Goal: Task Accomplishment & Management: Complete application form

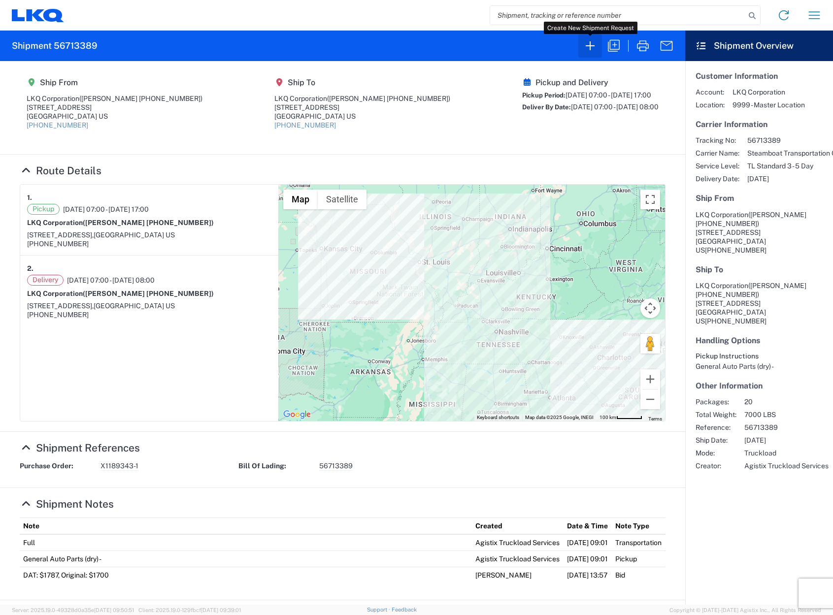
click at [595, 45] on icon "button" at bounding box center [590, 46] width 16 height 16
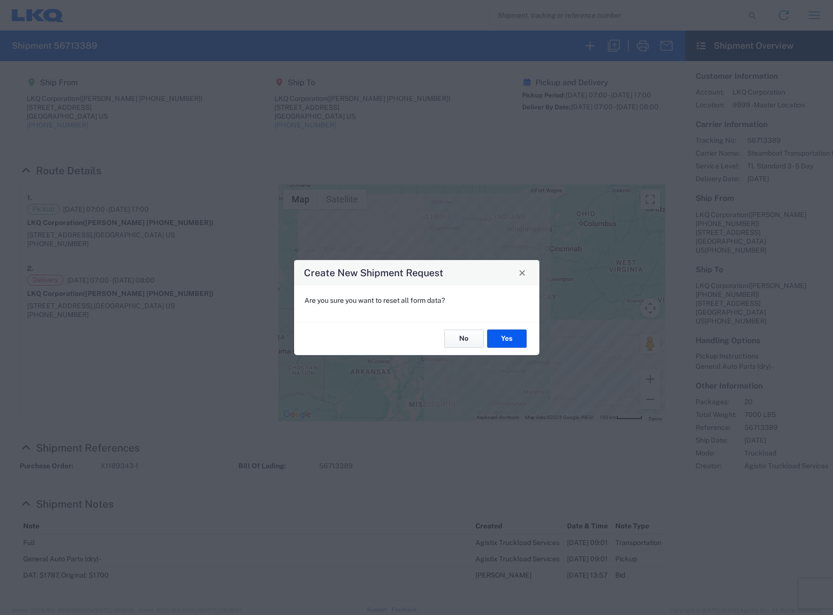
click at [461, 341] on button "No" at bounding box center [463, 339] width 39 height 18
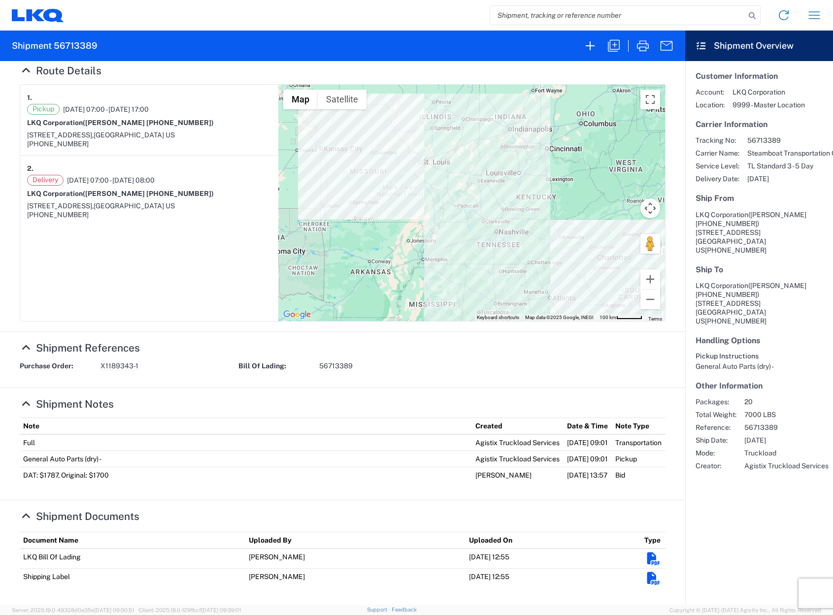
scroll to position [127, 0]
click at [584, 45] on icon "button" at bounding box center [590, 46] width 16 height 16
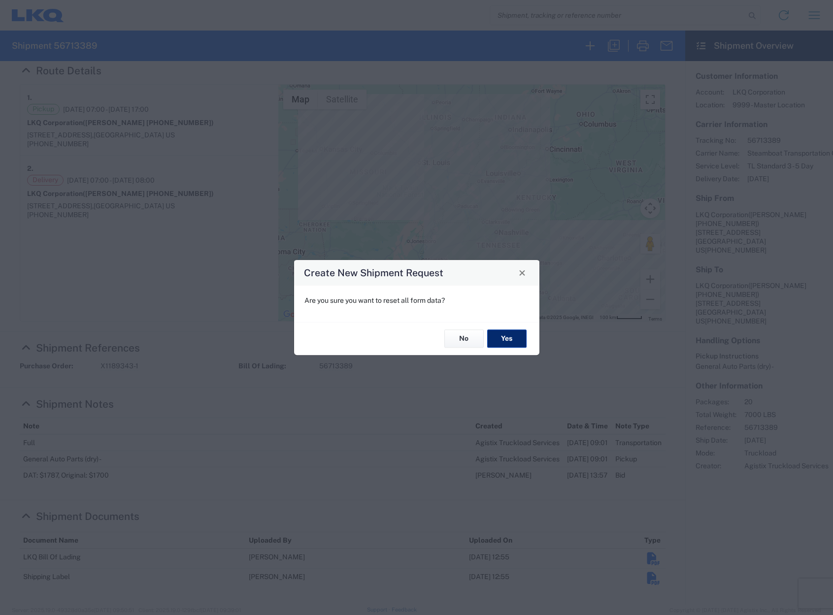
click at [503, 344] on button "Yes" at bounding box center [506, 339] width 39 height 18
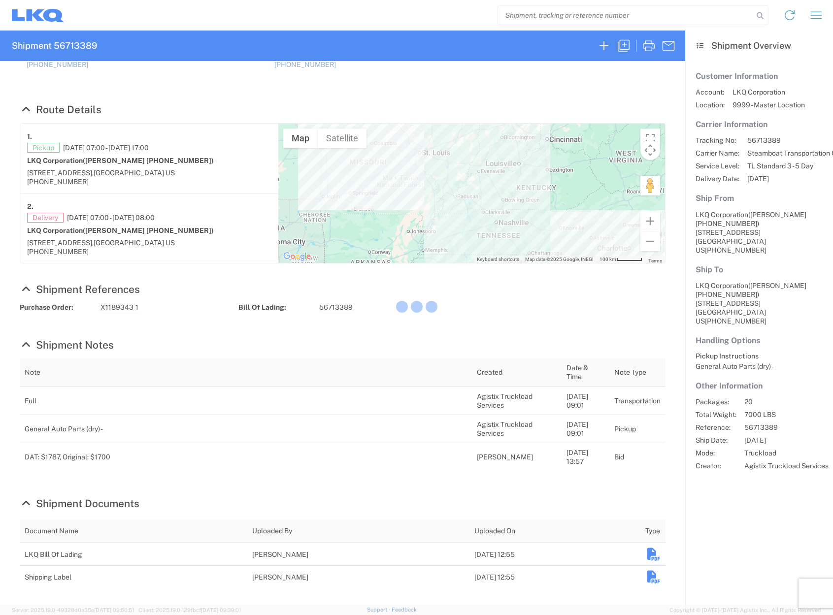
scroll to position [56, 0]
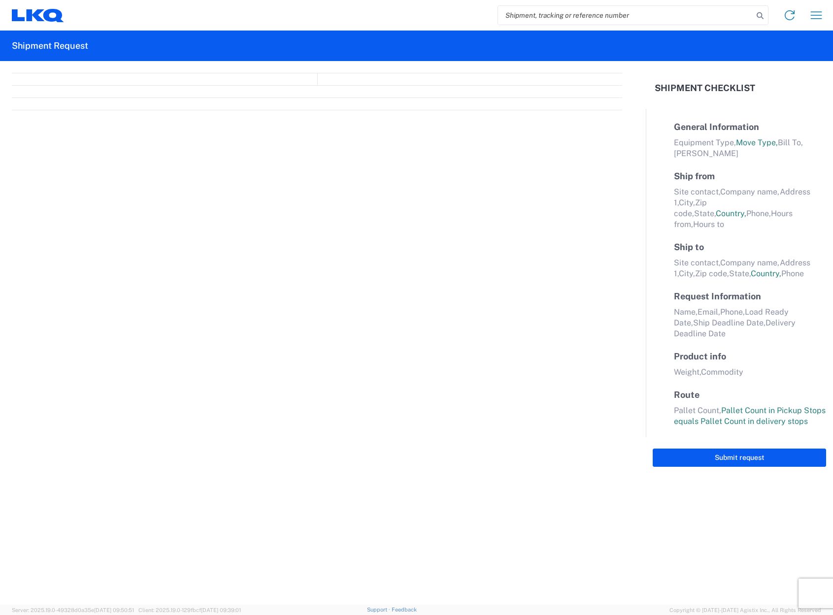
select select "FULL"
select select "LBS"
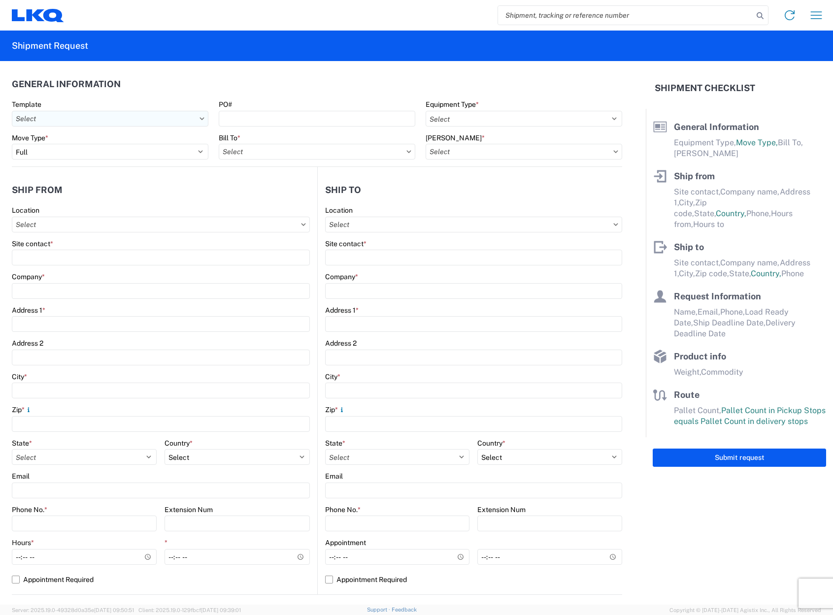
click at [171, 121] on input "text" at bounding box center [110, 119] width 197 height 16
click at [197, 122] on input "text" at bounding box center [110, 119] width 197 height 16
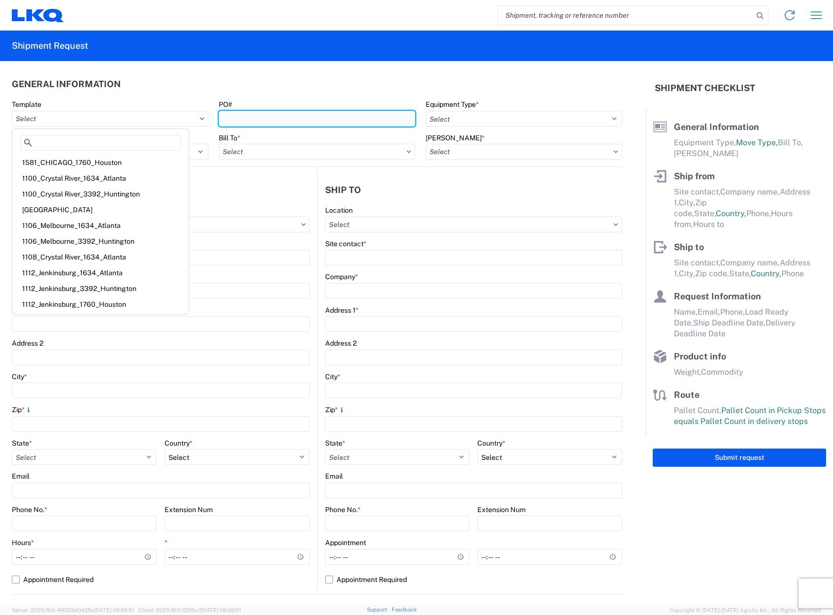
click at [300, 118] on input "PO#" at bounding box center [317, 119] width 197 height 16
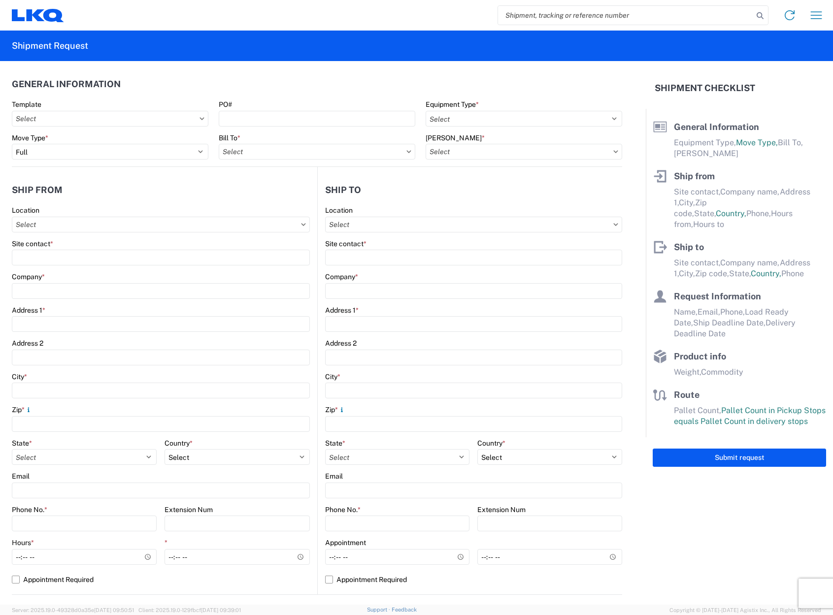
click at [208, 124] on agx-form-control-wrapper-v2 "Template" at bounding box center [110, 117] width 207 height 34
click at [204, 122] on input "text" at bounding box center [110, 119] width 197 height 16
type input "3"
click at [145, 82] on header "General Information" at bounding box center [317, 84] width 611 height 22
click at [301, 116] on input "PO#" at bounding box center [317, 119] width 197 height 16
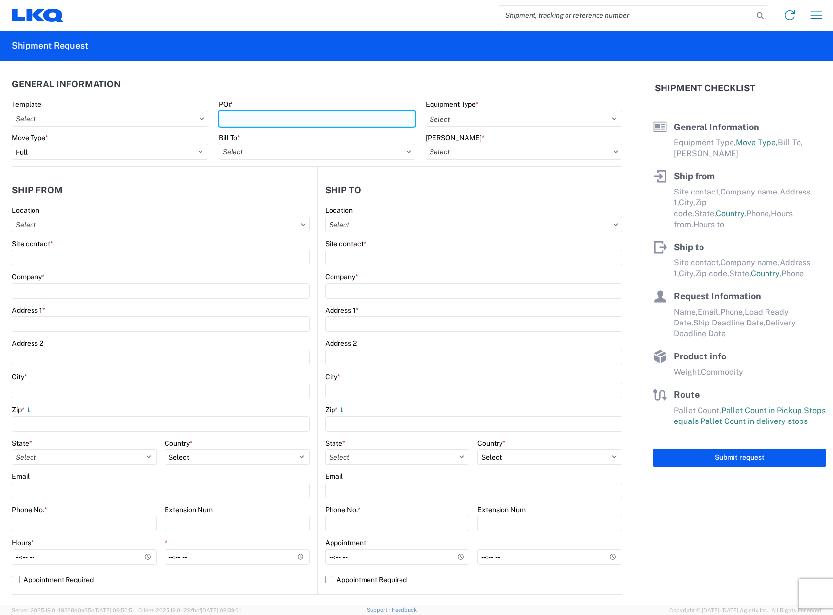
click at [323, 115] on input "PO#" at bounding box center [317, 119] width 197 height 16
type input "X1192828-1"
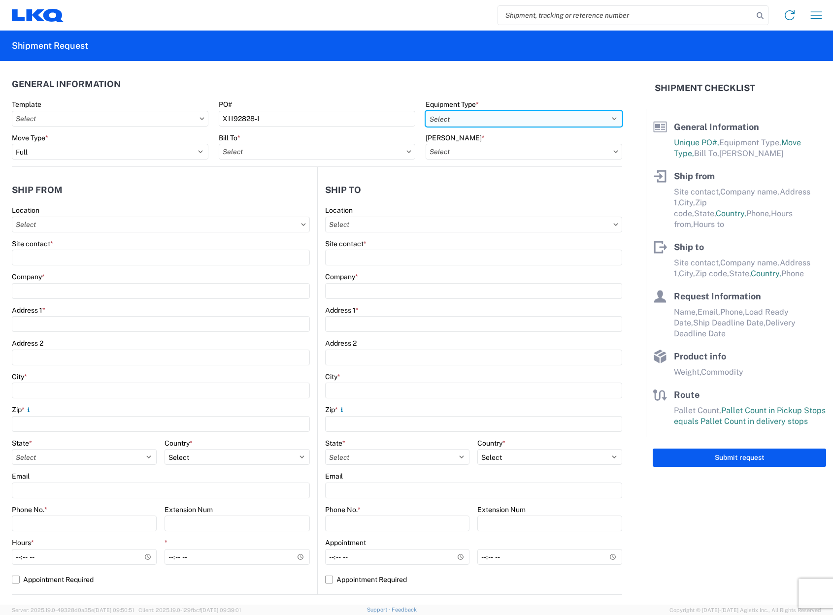
click at [472, 123] on select "Select 53’ Dry Van Flatbed Dropdeck (van) Lowboy (flatbed) Rail" at bounding box center [524, 119] width 197 height 16
select select "STDV"
click at [426, 111] on select "Select 53’ Dry Van Flatbed Dropdeck (van) Lowboy (flatbed) Rail" at bounding box center [524, 119] width 197 height 16
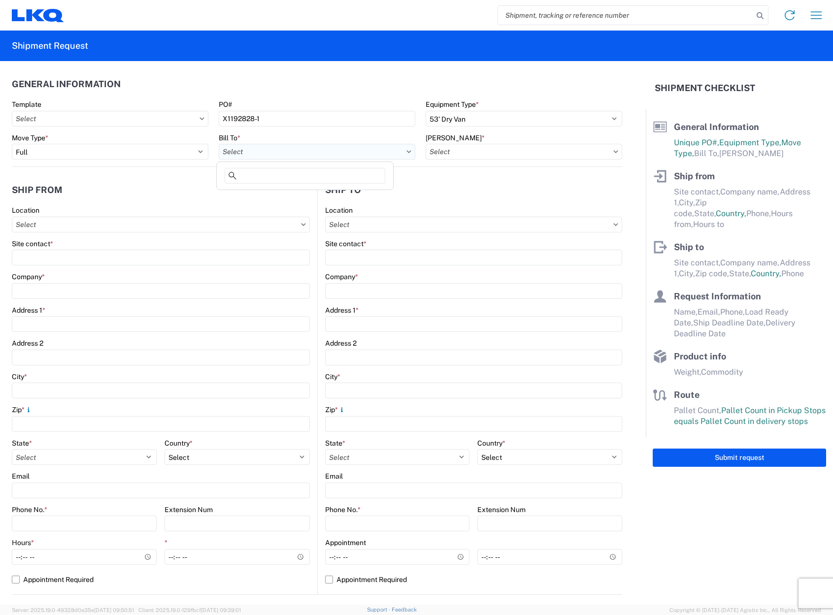
click at [334, 147] on input "text" at bounding box center [317, 152] width 197 height 16
type input "095"
click at [279, 199] on div "3095 - [GEOGRAPHIC_DATA] (095)" at bounding box center [305, 196] width 172 height 16
type input "3095 - [GEOGRAPHIC_DATA] (095)"
click at [501, 155] on input "text" at bounding box center [524, 152] width 197 height 16
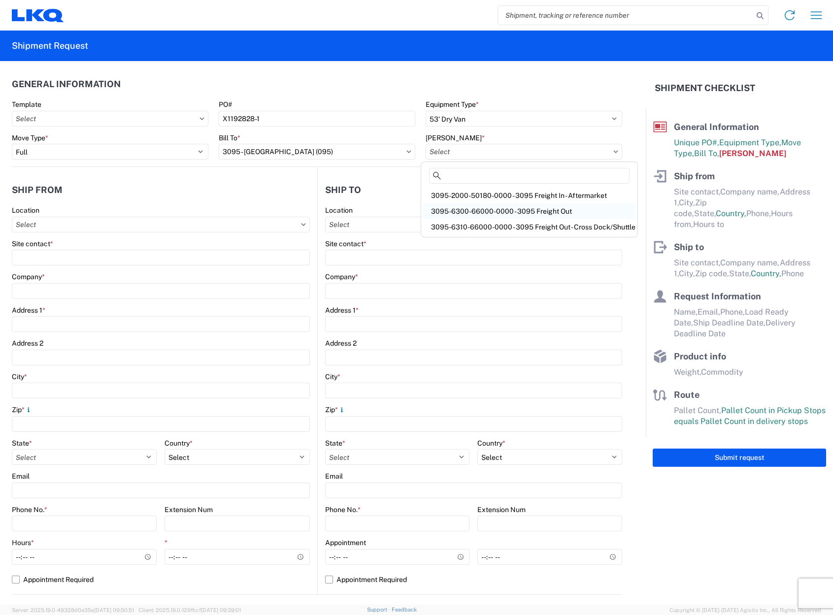
click at [516, 211] on div "3095-6300-66000-0000 - 3095 Freight Out" at bounding box center [529, 212] width 212 height 16
type input "3095-6300-66000-0000 - 3095 Freight Out"
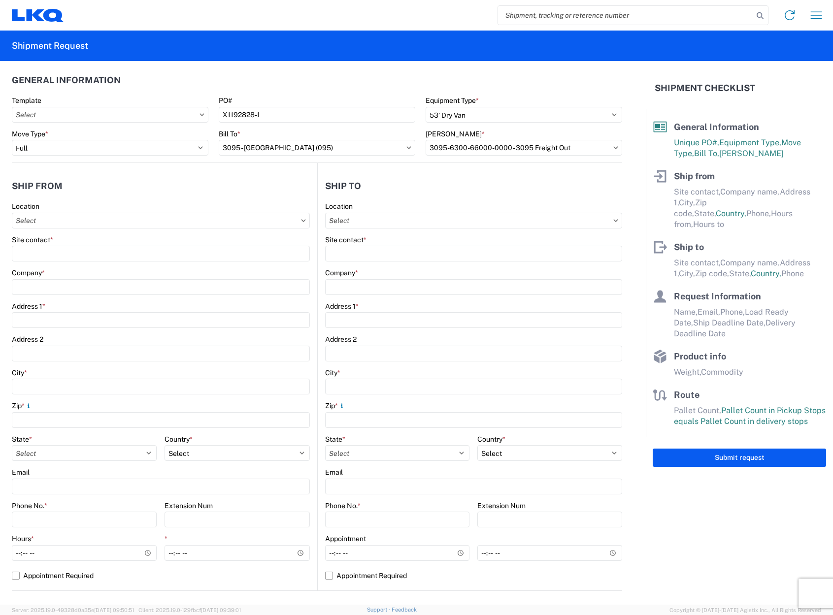
scroll to position [0, 0]
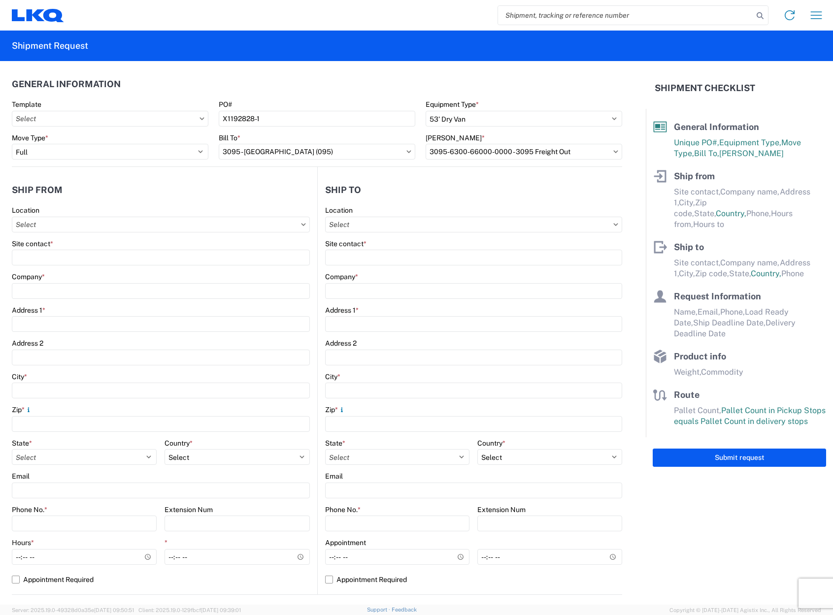
click at [302, 224] on icon at bounding box center [303, 224] width 4 height 2
click at [301, 223] on icon at bounding box center [303, 224] width 5 height 3
click at [301, 224] on icon at bounding box center [303, 224] width 5 height 3
click at [302, 224] on input "text" at bounding box center [161, 225] width 298 height 16
type input "3130"
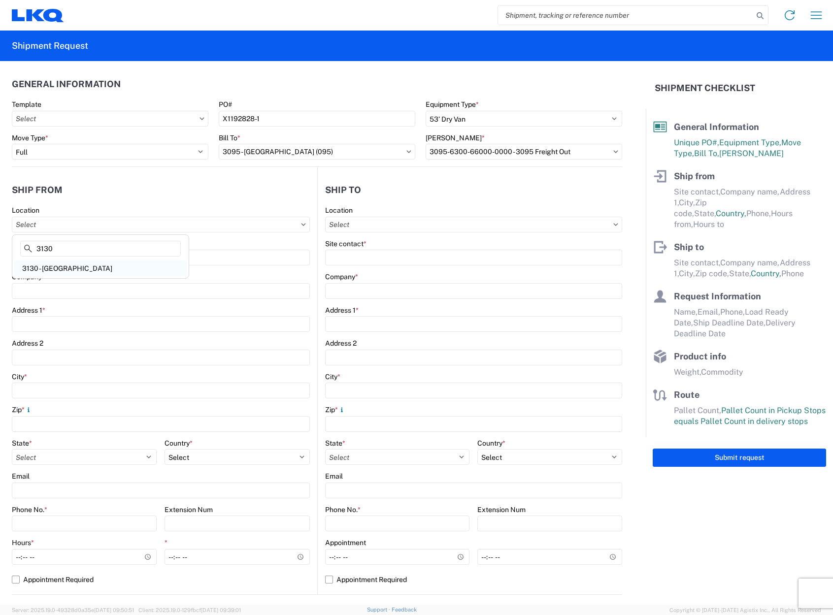
click at [121, 270] on div "3130 - [GEOGRAPHIC_DATA]" at bounding box center [100, 269] width 172 height 16
type input "3130 - [GEOGRAPHIC_DATA]"
type input "LKQ Corporation"
type input "[STREET_ADDRESS]"
type input "Charlotte"
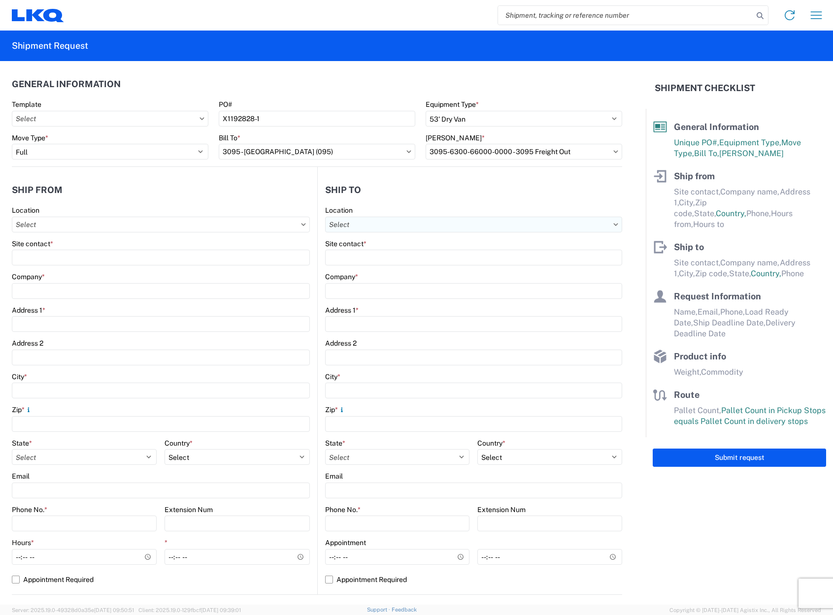
type input "28208"
select select "NC"
select select "US"
type input "[PHONE_NUMBER]"
type input "07:00"
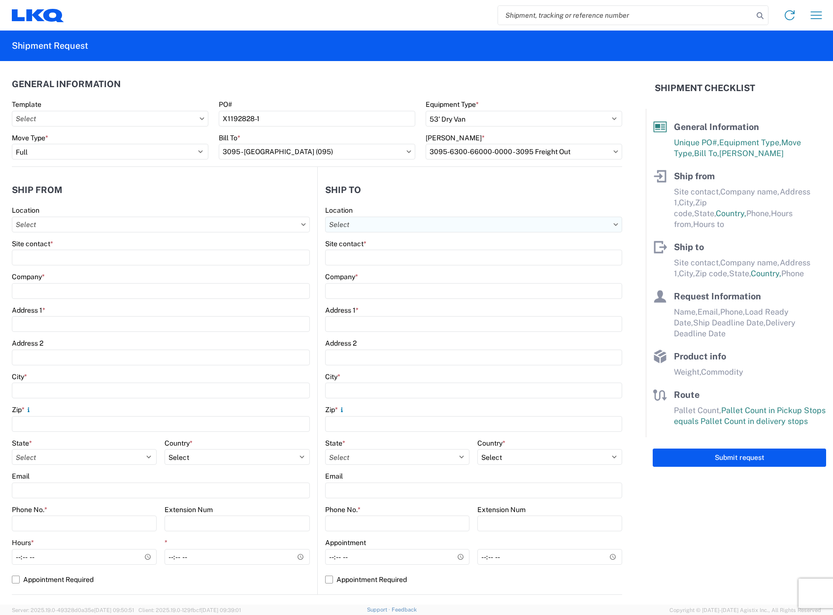
type input "17:00"
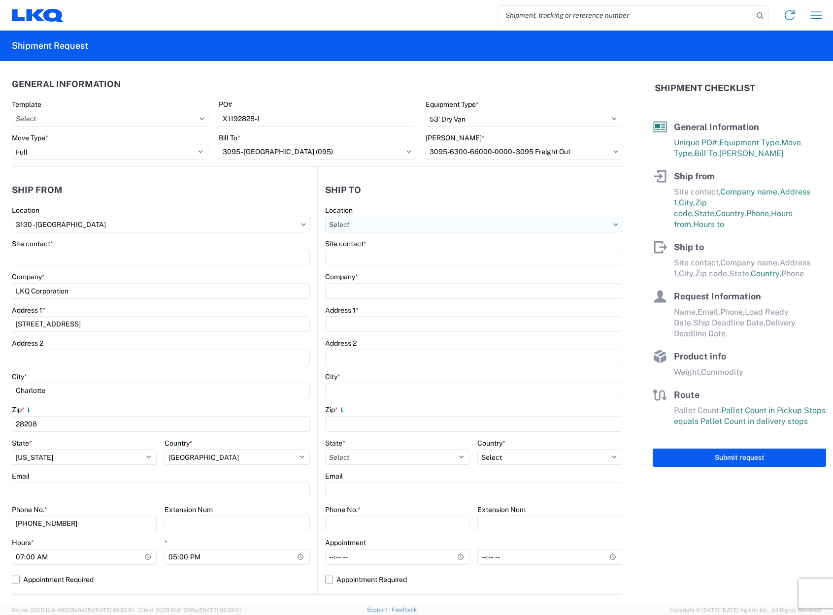
click at [472, 221] on input "text" at bounding box center [474, 225] width 298 height 16
type input "3095"
click at [398, 270] on div "3095 - [GEOGRAPHIC_DATA] (095)" at bounding box center [410, 269] width 172 height 16
type input "3095 - [GEOGRAPHIC_DATA] (095)"
type input "LKQ Corporation"
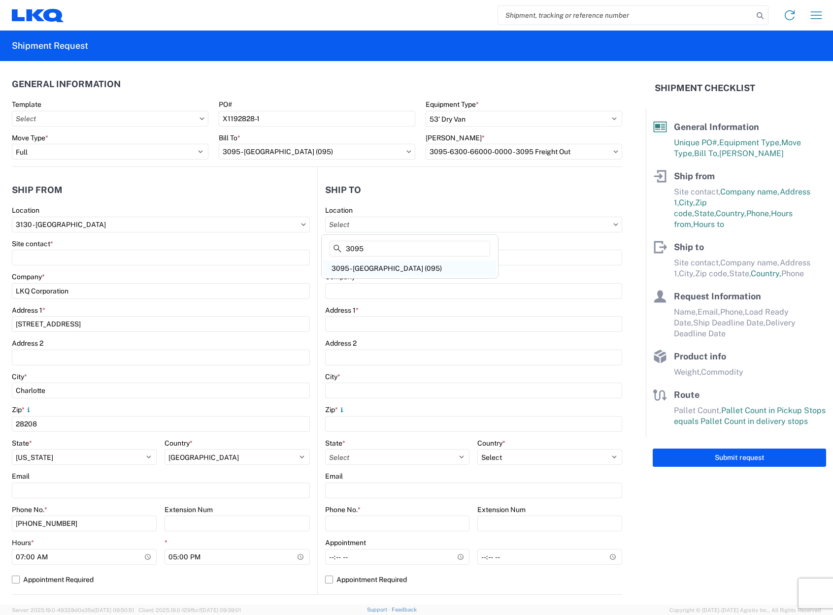
type input "[STREET_ADDRESS][PERSON_NAME]"
type input "Austin"
type input "78728"
select select "US"
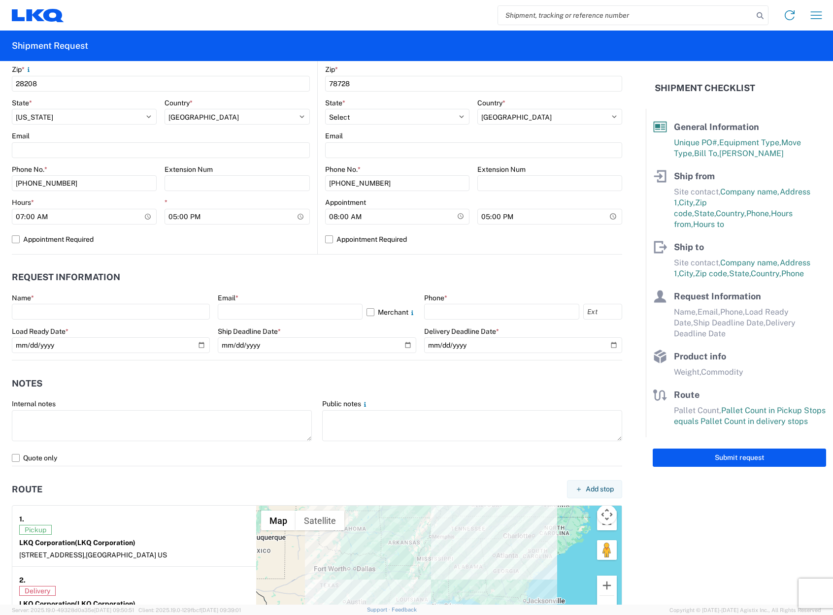
scroll to position [345, 0]
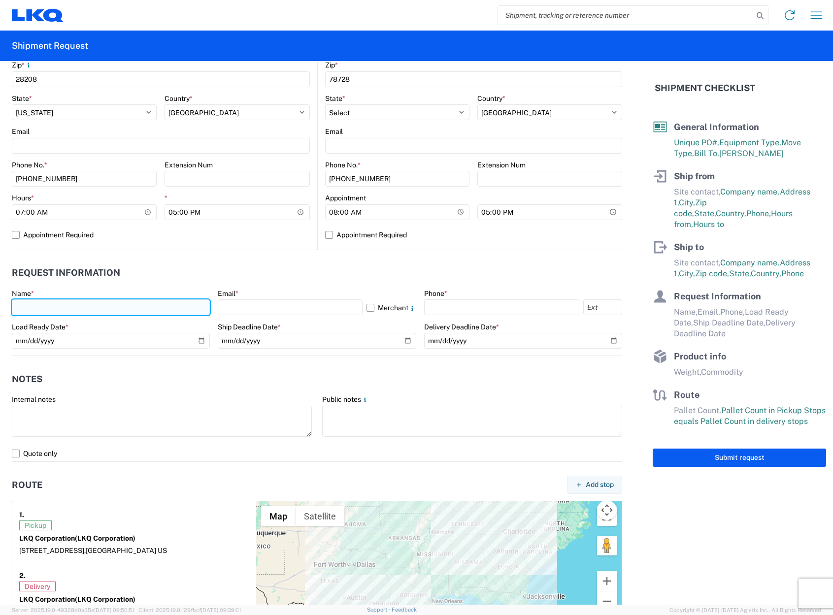
click at [129, 307] on input "text" at bounding box center [111, 308] width 198 height 16
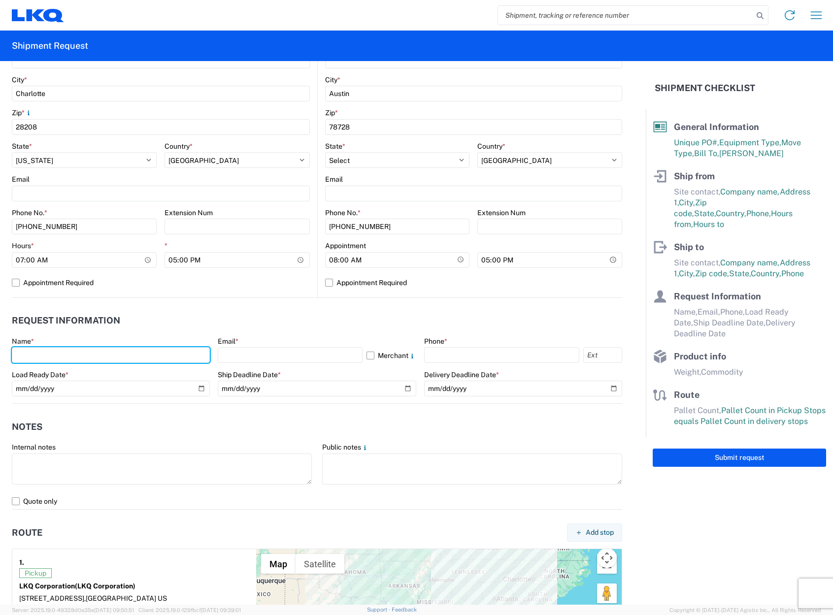
scroll to position [296, 0]
type input "[PERSON_NAME]"
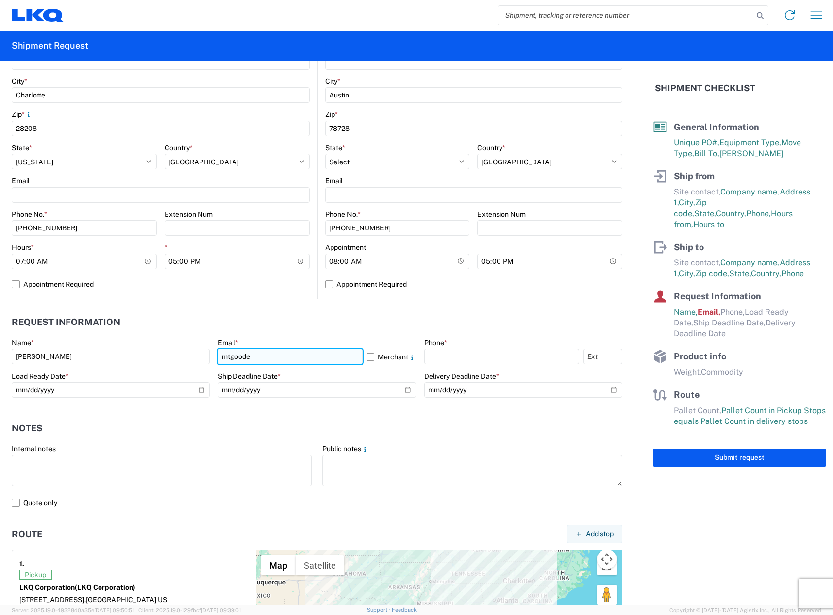
type input "[EMAIL_ADDRESS][DOMAIN_NAME]"
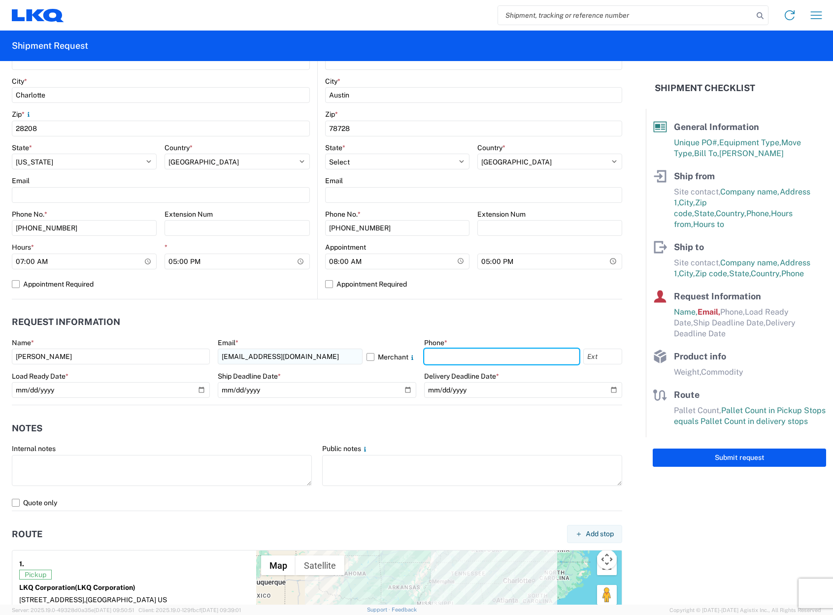
type input "7046203450"
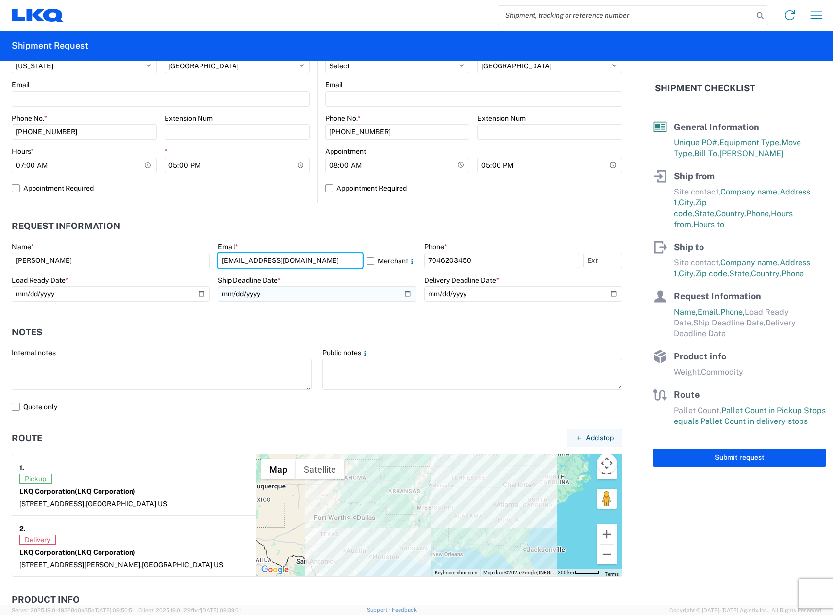
scroll to position [345, 0]
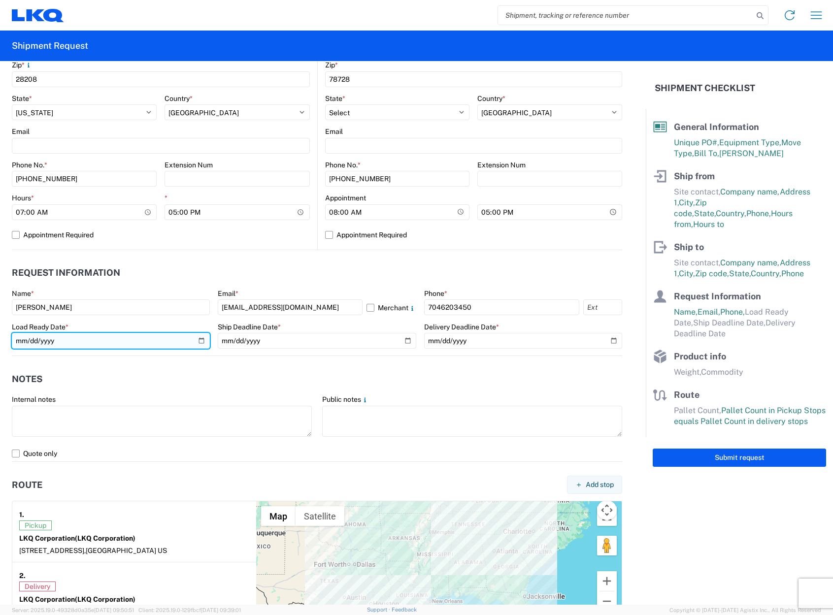
click at [202, 343] on input "date" at bounding box center [111, 341] width 198 height 16
type input "[DATE]"
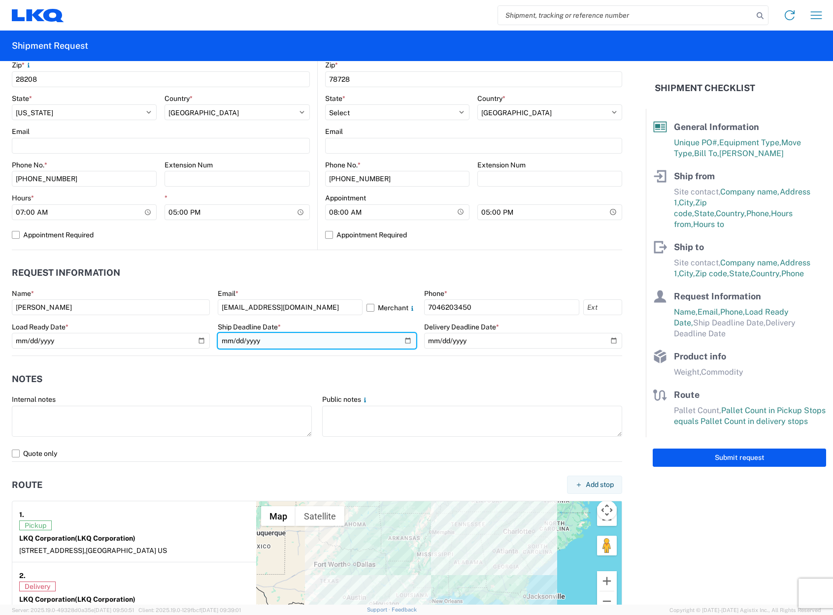
click at [400, 337] on input "date" at bounding box center [317, 341] width 198 height 16
type input "[DATE]"
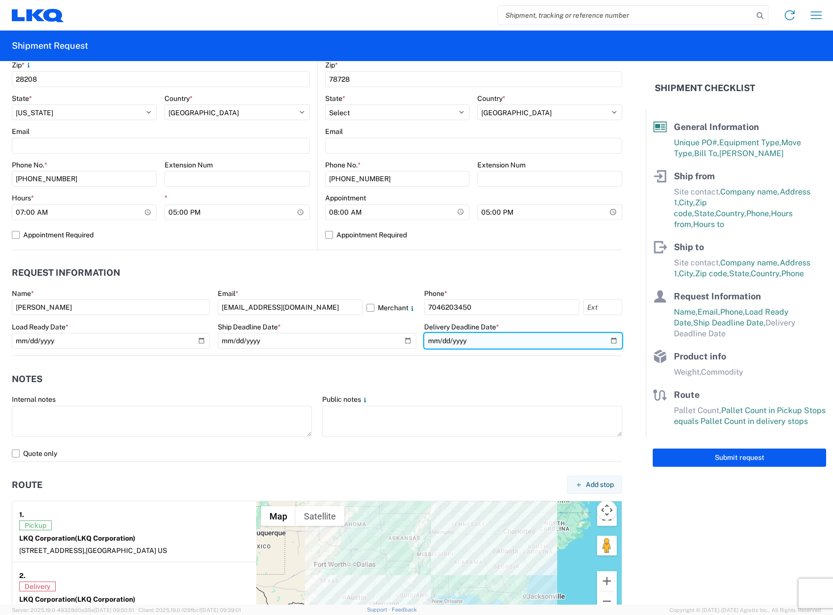
click at [609, 340] on input "date" at bounding box center [523, 341] width 198 height 16
type input "[DATE]"
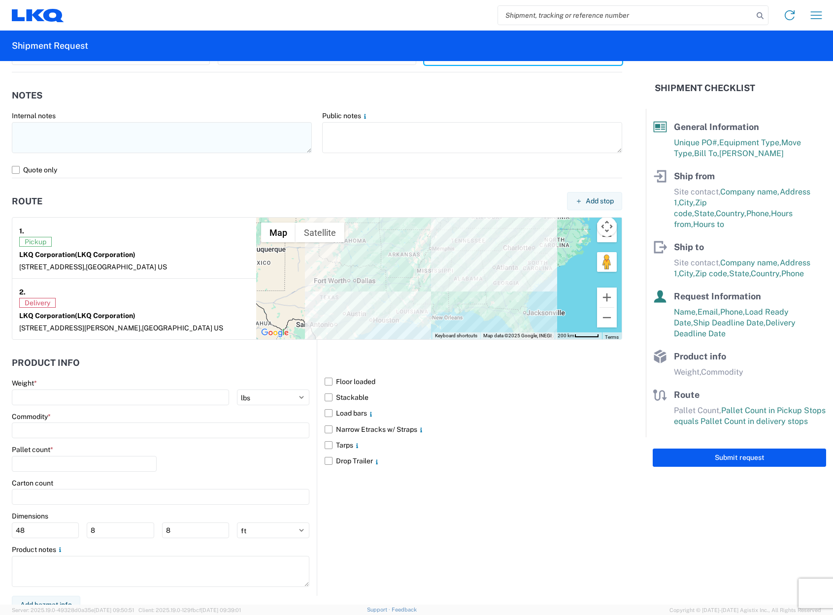
scroll to position [638, 0]
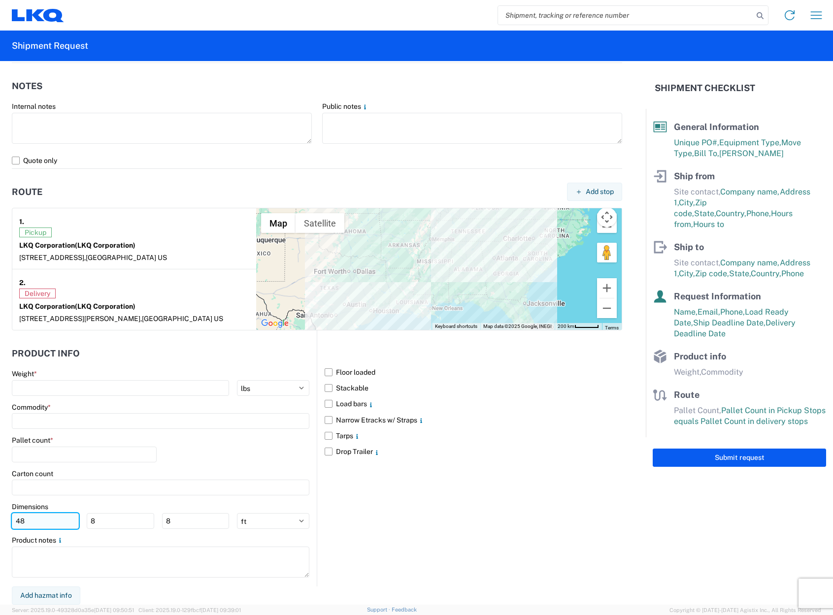
click at [68, 524] on input "48" at bounding box center [45, 521] width 67 height 16
type input "4"
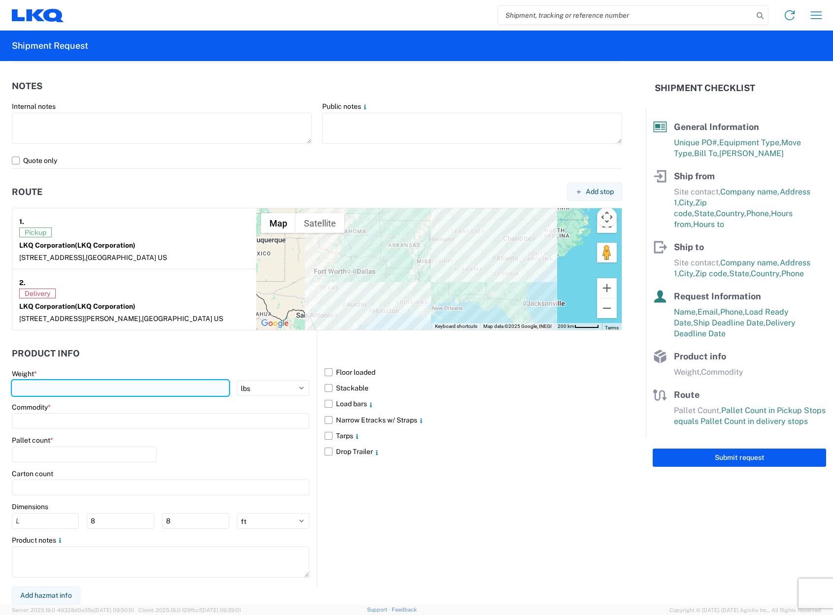
click at [106, 393] on input "number" at bounding box center [120, 388] width 217 height 16
type input "150"
click at [107, 445] on div "Pallet count *" at bounding box center [84, 449] width 145 height 27
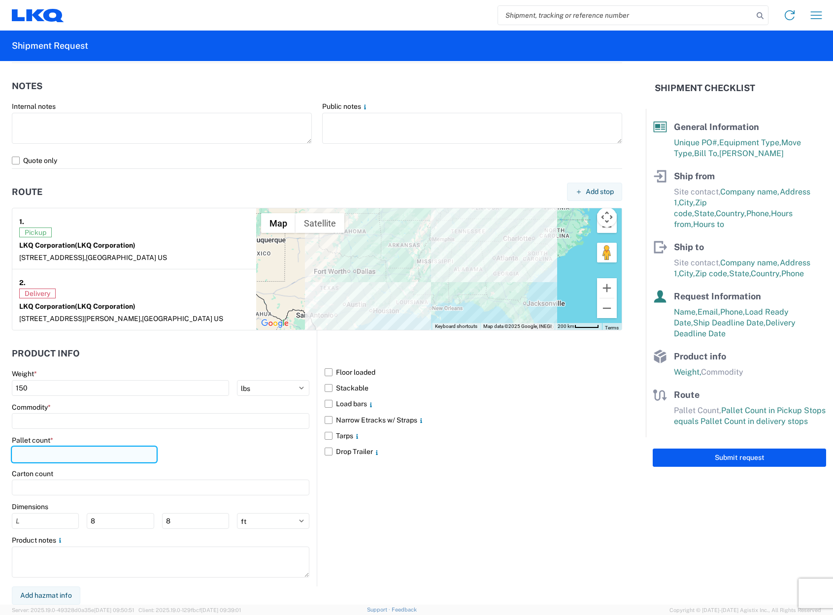
click at [96, 453] on input "number" at bounding box center [84, 455] width 145 height 16
type input "24"
click at [97, 419] on input at bounding box center [161, 421] width 298 height 16
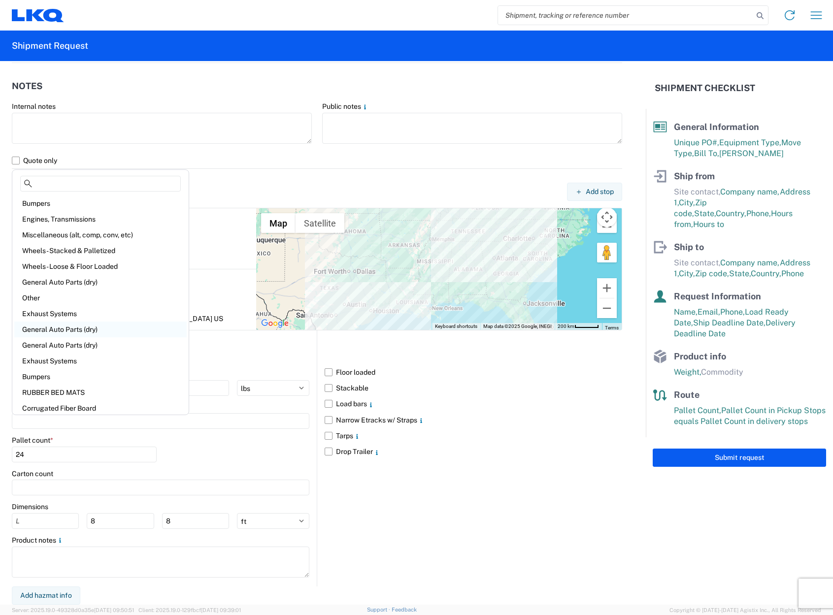
click at [116, 330] on div "General Auto Parts (dry)" at bounding box center [100, 330] width 172 height 16
type input "General Auto Parts (dry)"
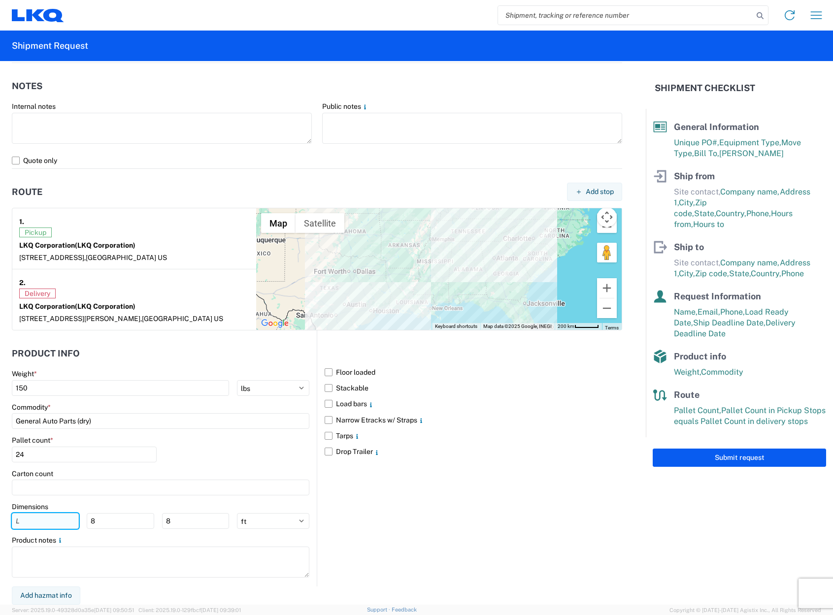
click at [61, 519] on input "number" at bounding box center [45, 521] width 67 height 16
type input "50"
click at [427, 536] on div "Floor loaded Stackable Load bars Narrow Etracks w/ Straps Tarps Drop Trailer" at bounding box center [470, 459] width 306 height 256
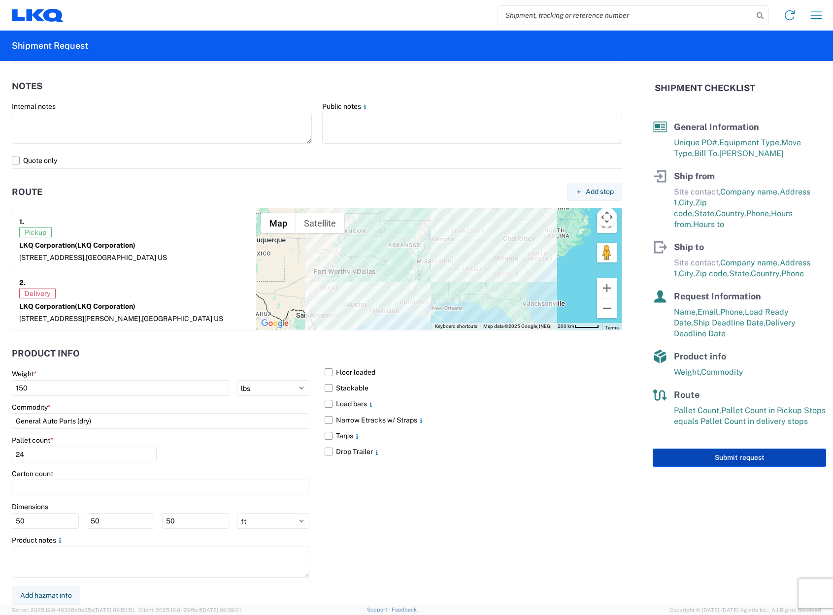
click at [736, 450] on button "Submit request" at bounding box center [739, 458] width 173 height 18
select select "US"
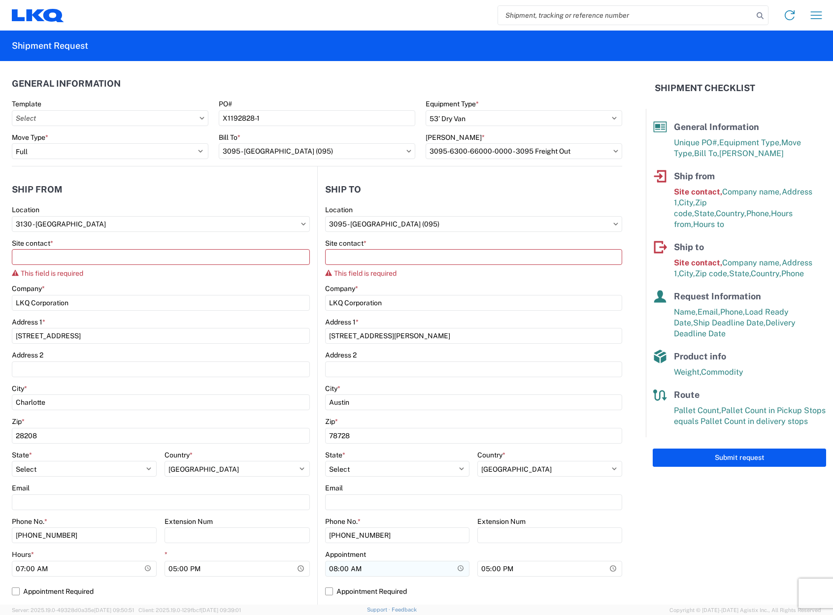
scroll to position [0, 0]
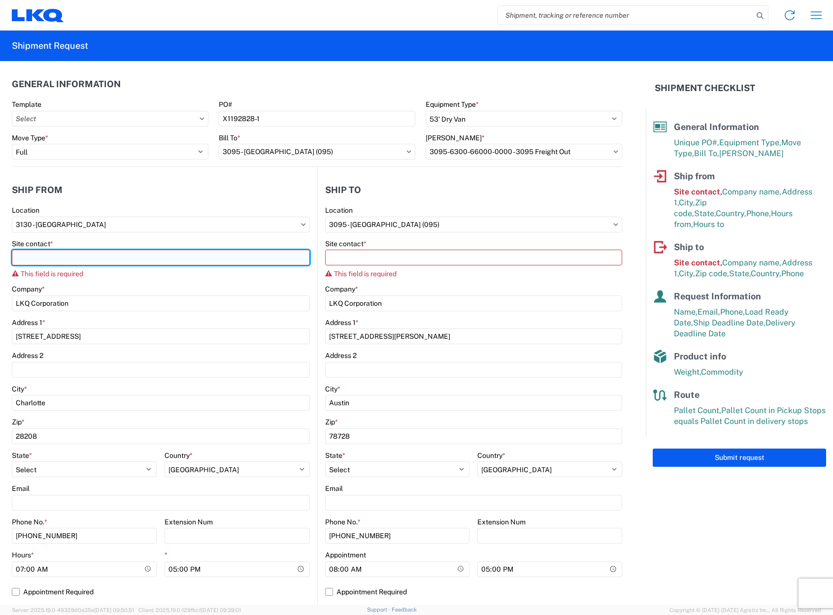
click at [71, 258] on input "Site contact *" at bounding box center [161, 258] width 298 height 16
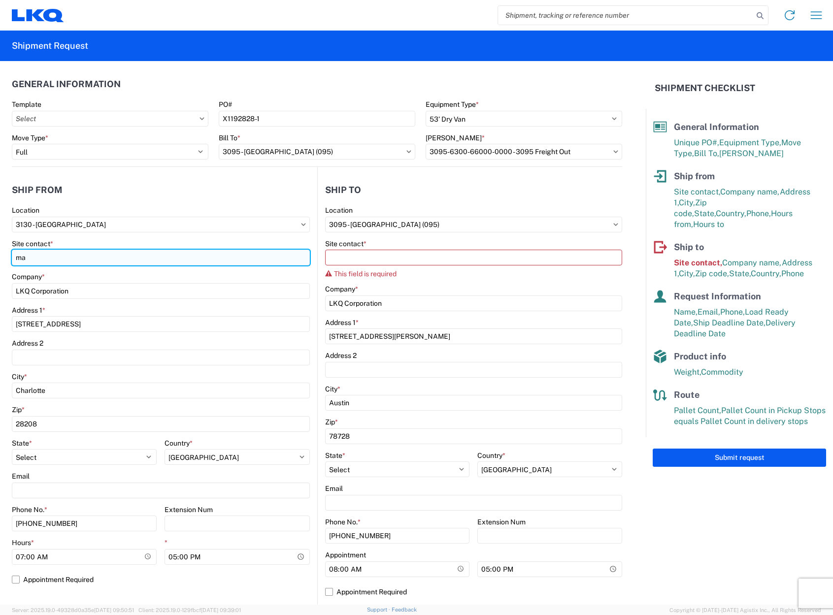
type input "m"
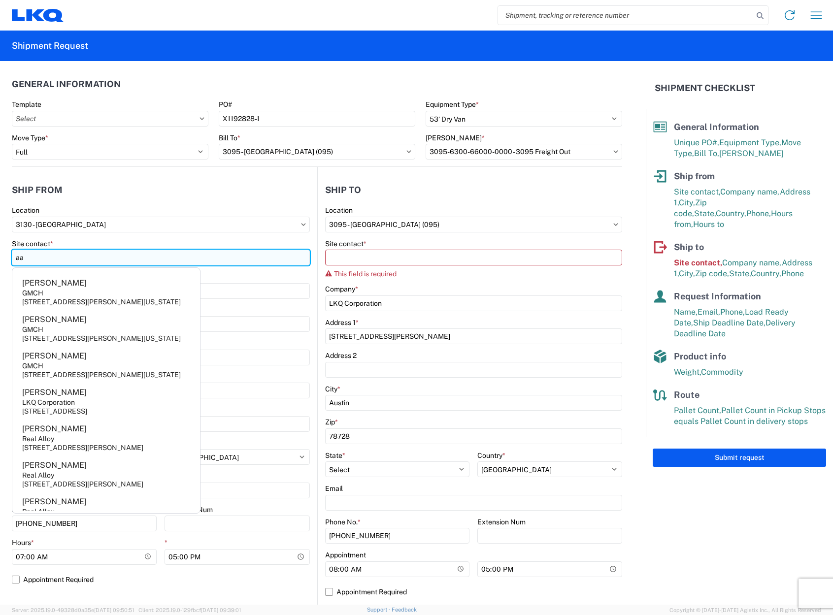
type input "a"
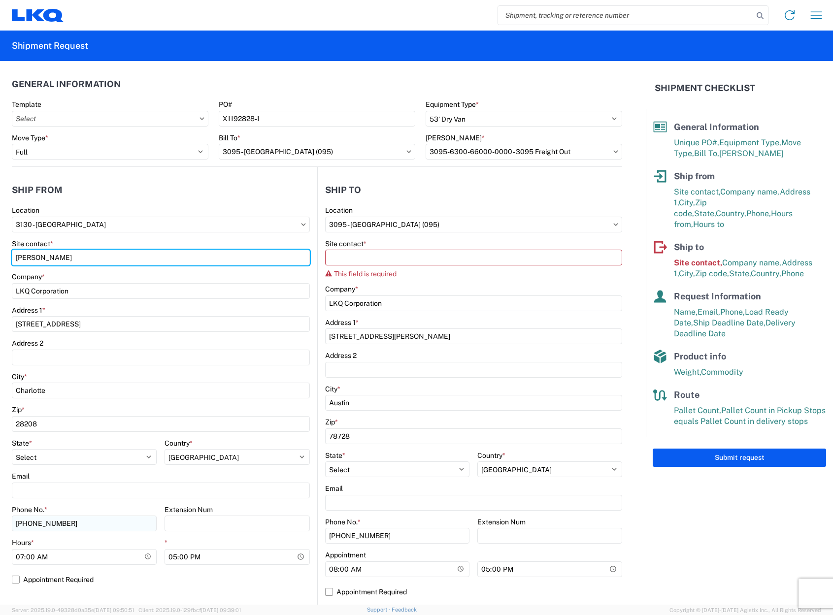
type input "[PERSON_NAME]"
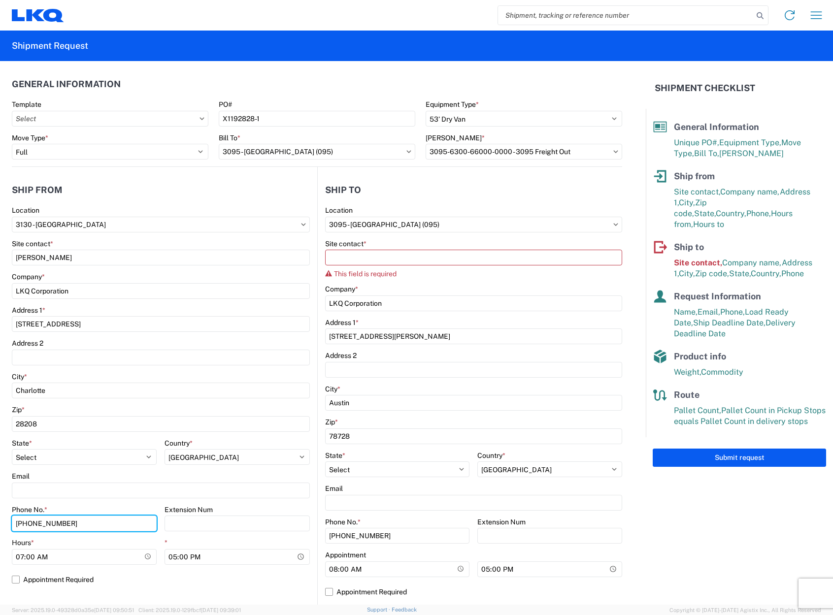
drag, startPoint x: 105, startPoint y: 526, endPoint x: -17, endPoint y: 509, distance: 123.8
click at [0, 509] on html "Home Shipment request Shipment tracking Shipment Request General Information Te…" at bounding box center [416, 307] width 833 height 615
type input "7046203450"
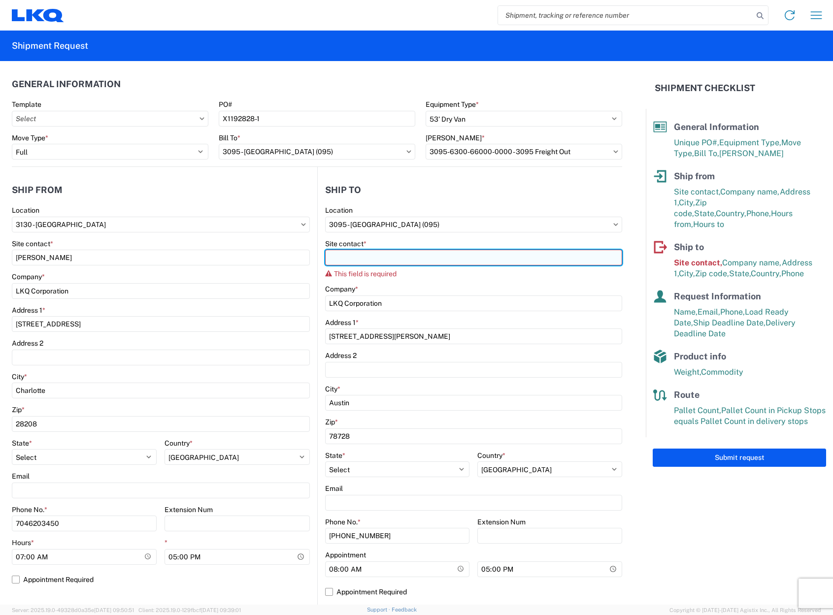
click at [484, 261] on input "Site contact *" at bounding box center [474, 258] width 298 height 16
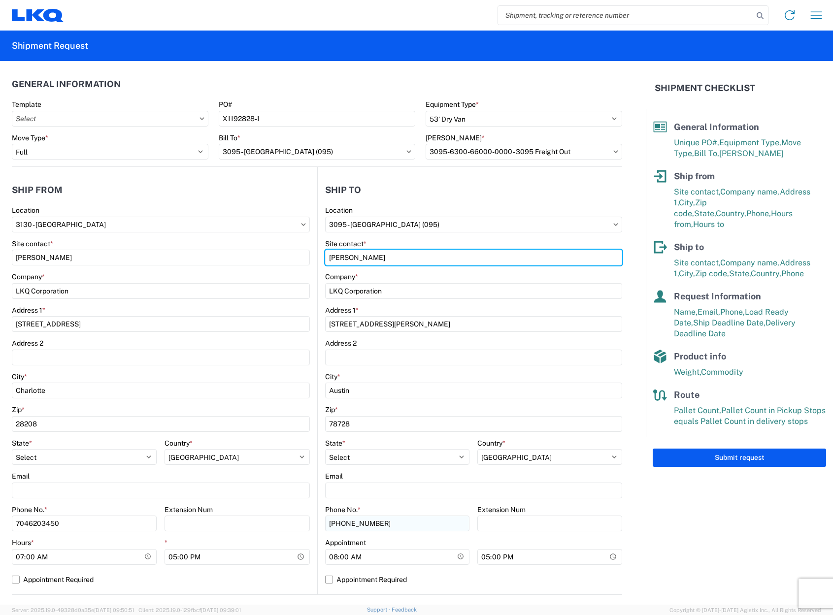
type input "[PERSON_NAME]"
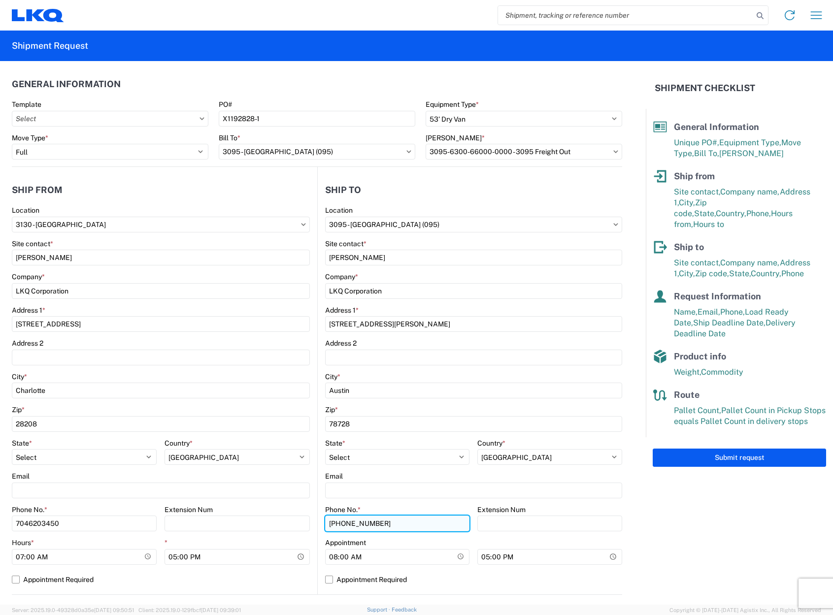
drag, startPoint x: 392, startPoint y: 523, endPoint x: 324, endPoint y: 521, distance: 68.0
click at [325, 521] on input "[PHONE_NUMBER]" at bounding box center [397, 524] width 145 height 16
type input "5123393001"
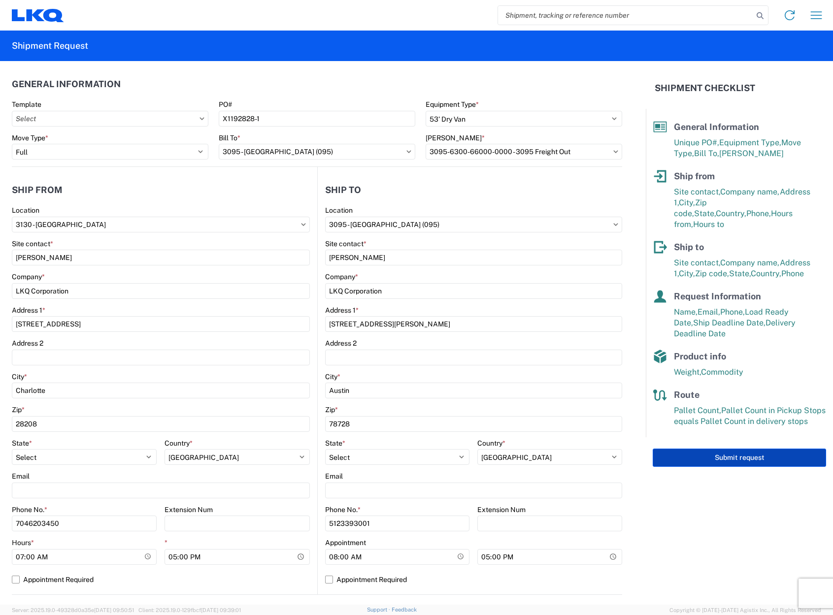
click at [745, 449] on button "Submit request" at bounding box center [739, 458] width 173 height 18
